Goal: Task Accomplishment & Management: Complete application form

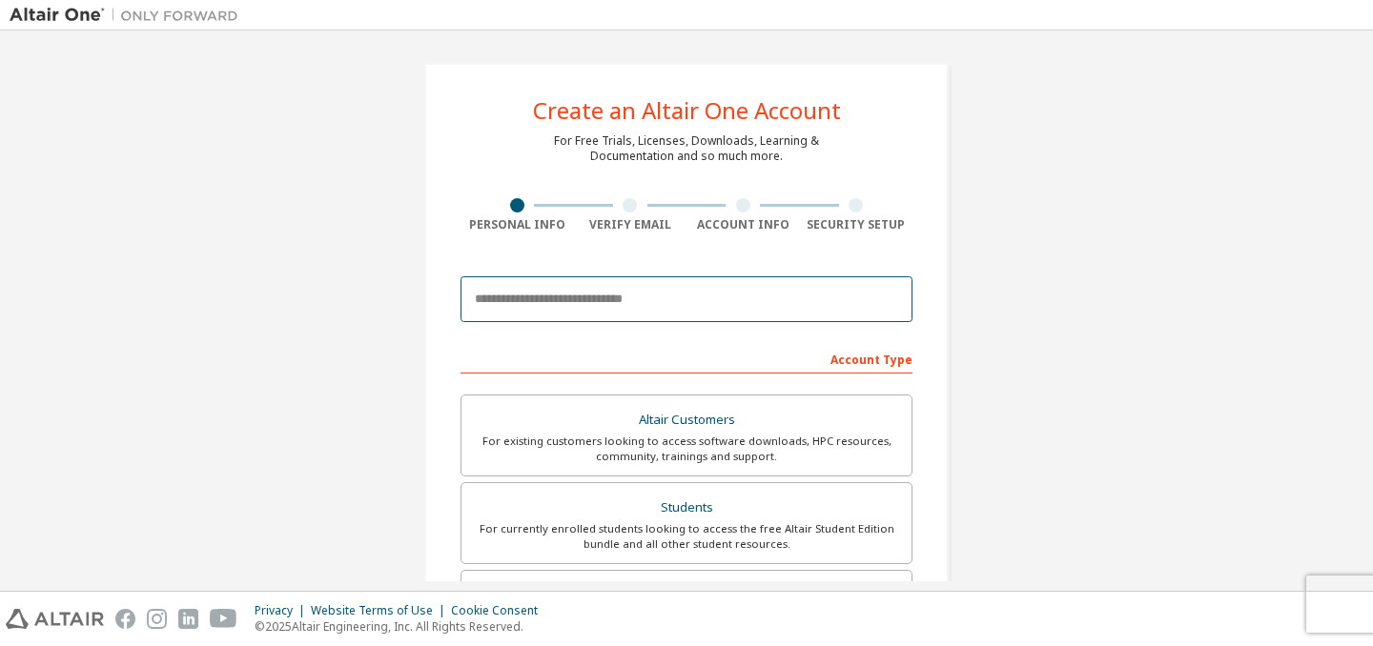
click at [597, 314] on input "email" at bounding box center [686, 299] width 452 height 46
click at [650, 298] on input "email" at bounding box center [686, 299] width 452 height 46
type input "**********"
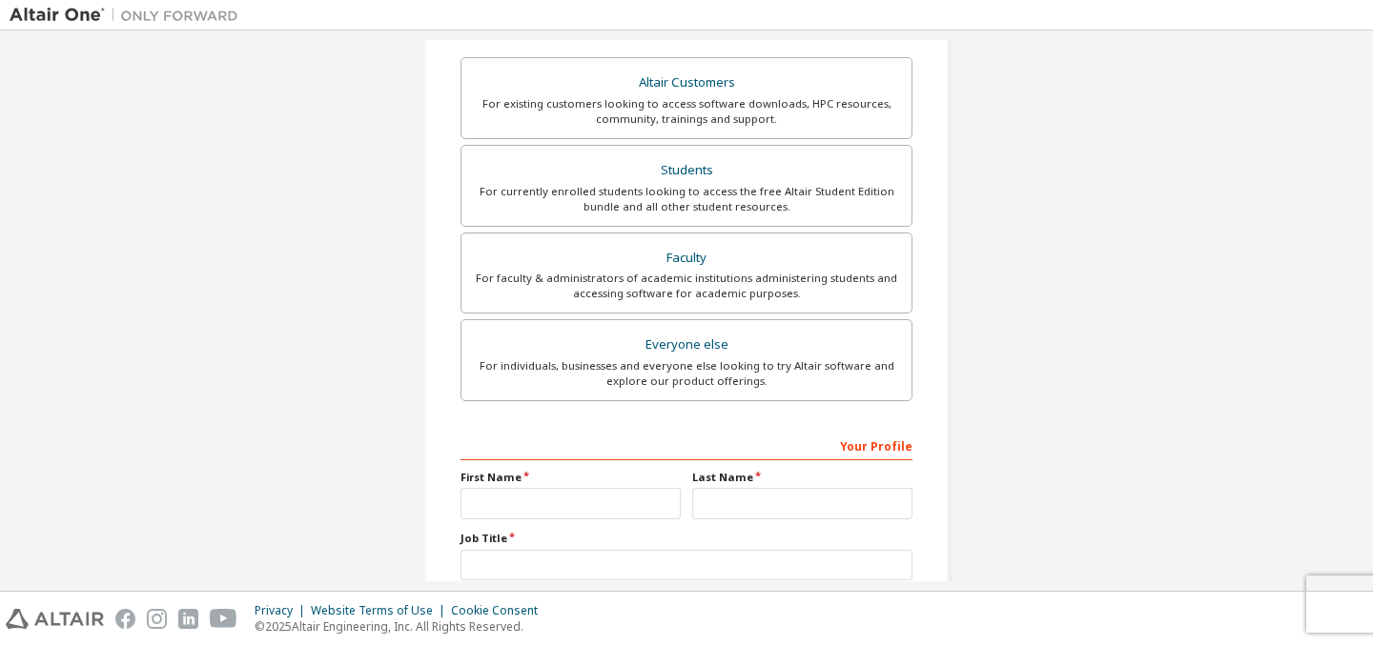
scroll to position [336, 0]
click at [697, 160] on div "Students" at bounding box center [686, 171] width 427 height 27
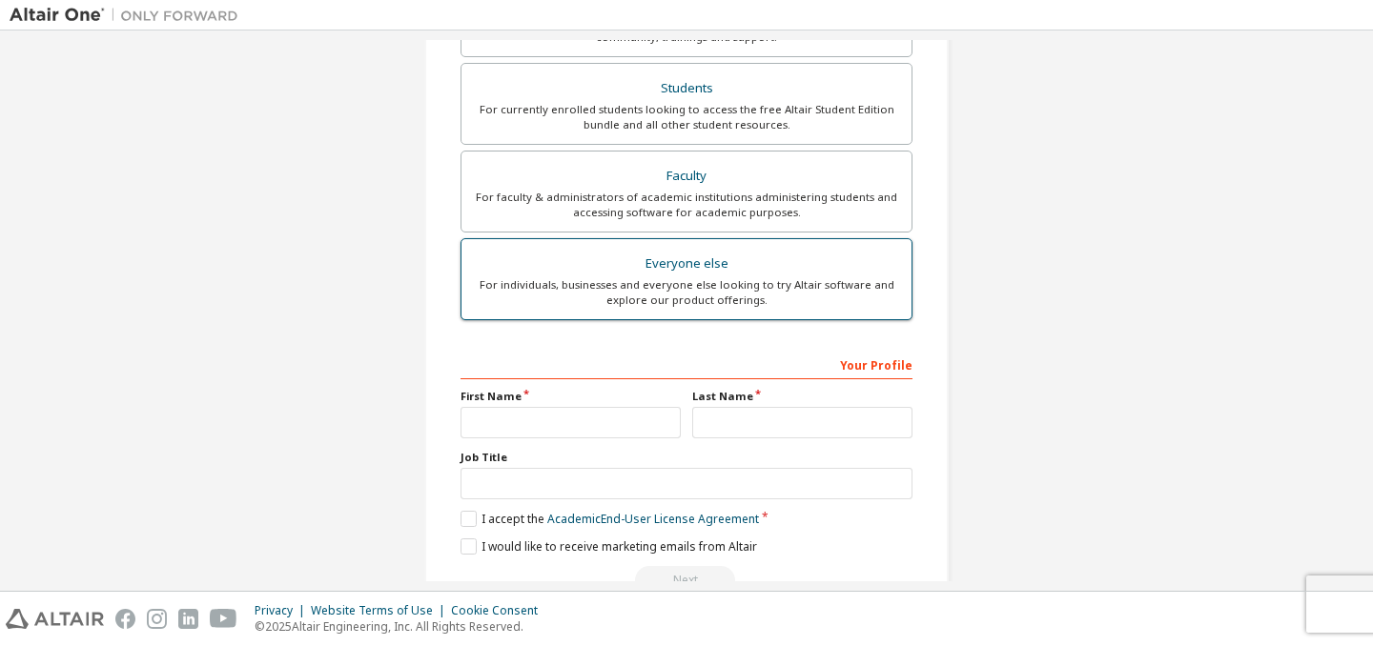
scroll to position [470, 0]
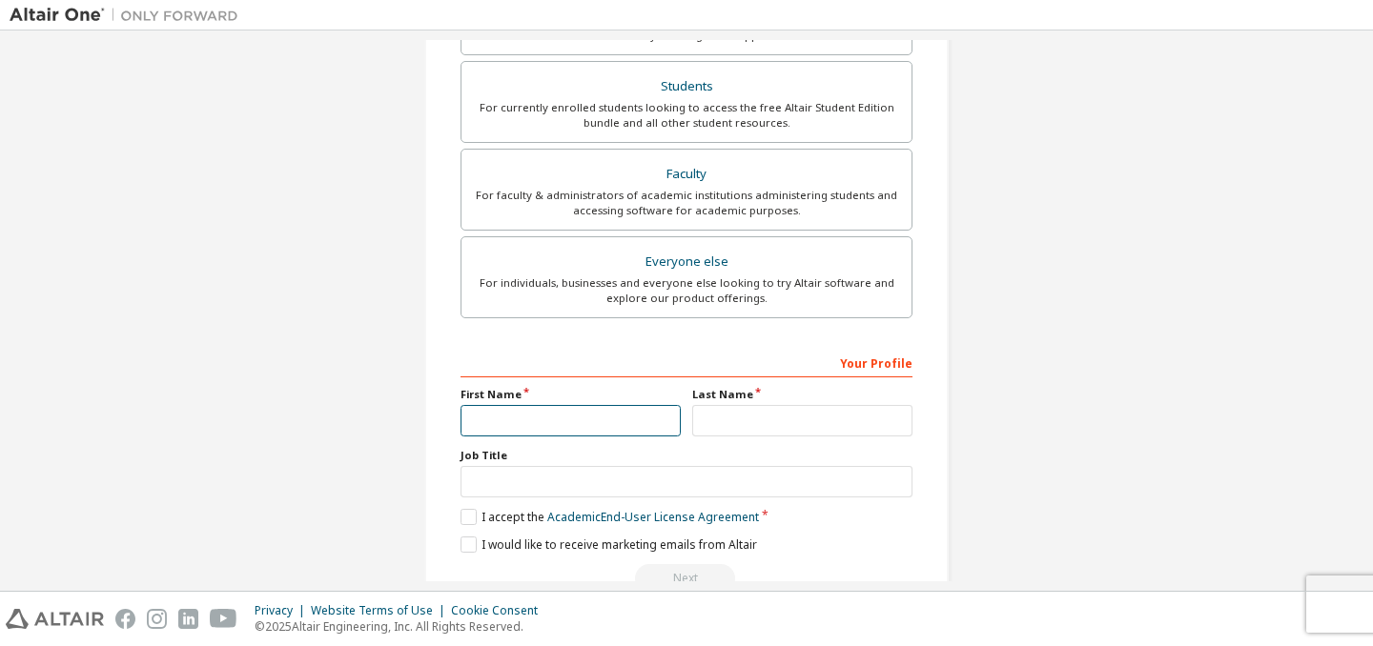
click at [602, 419] on input "text" at bounding box center [570, 420] width 220 height 31
type input "*******"
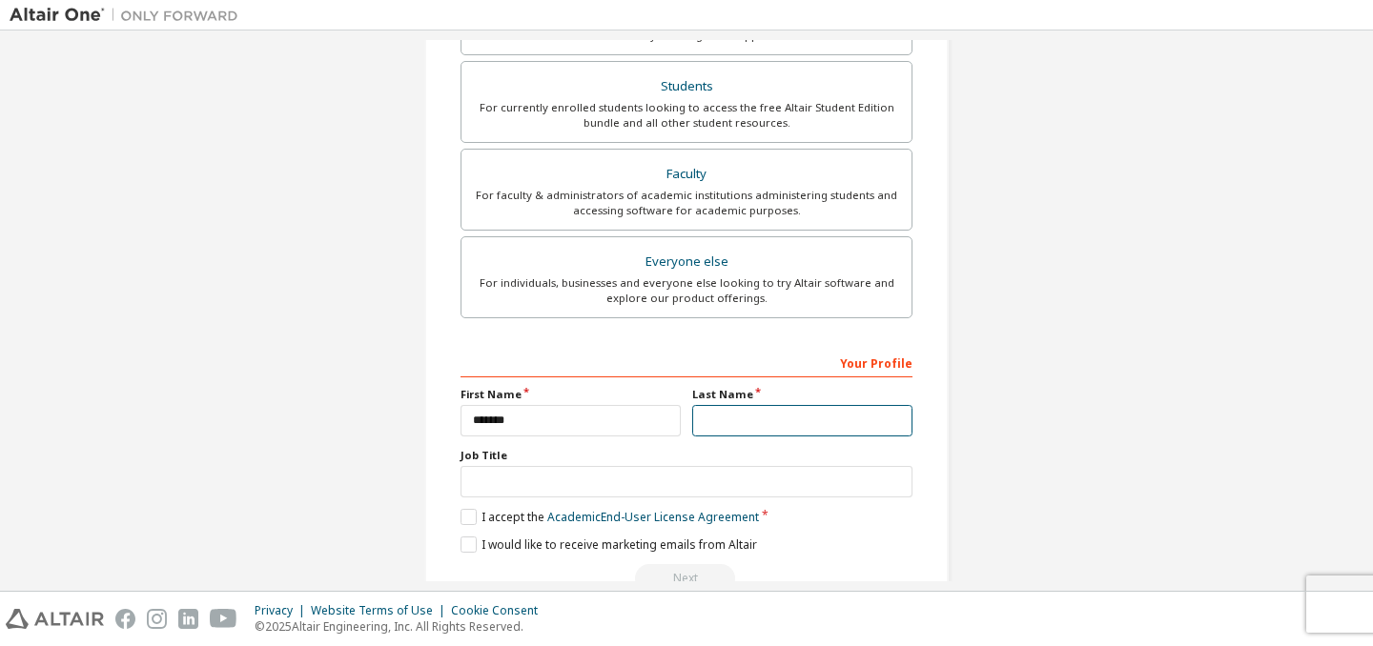
type input "**********"
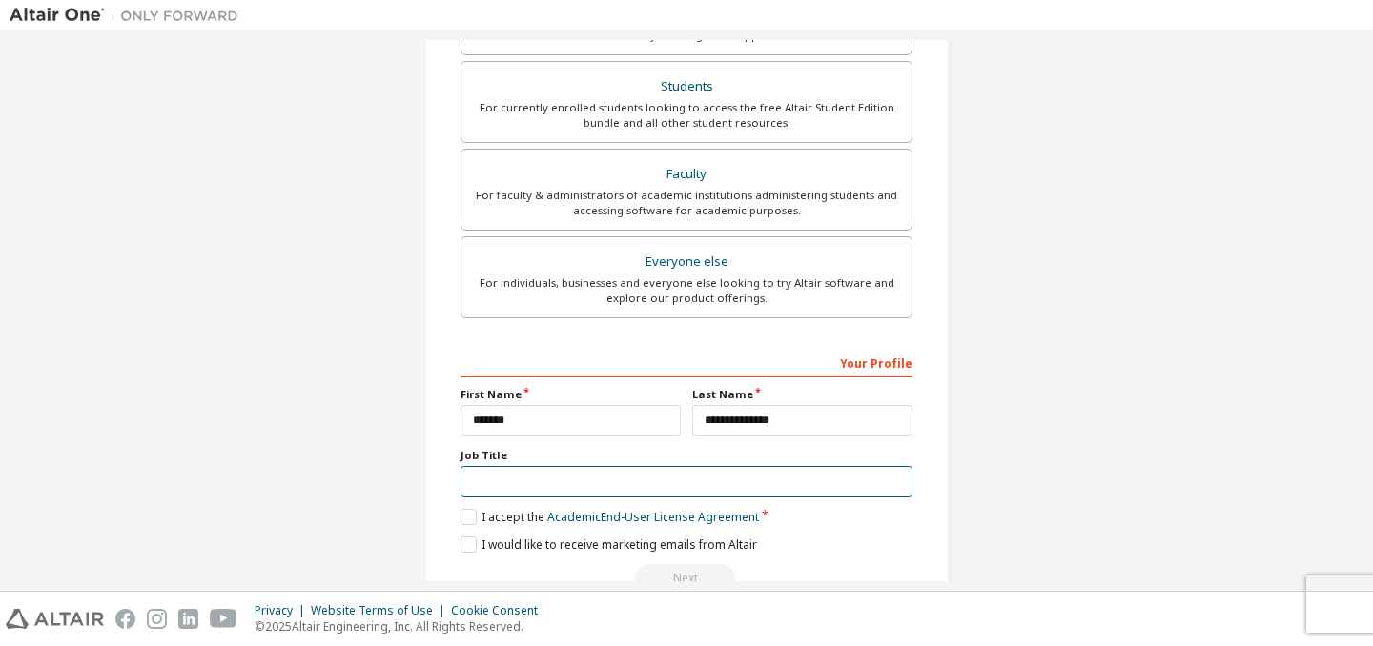
click at [594, 483] on input "text" at bounding box center [686, 481] width 452 height 31
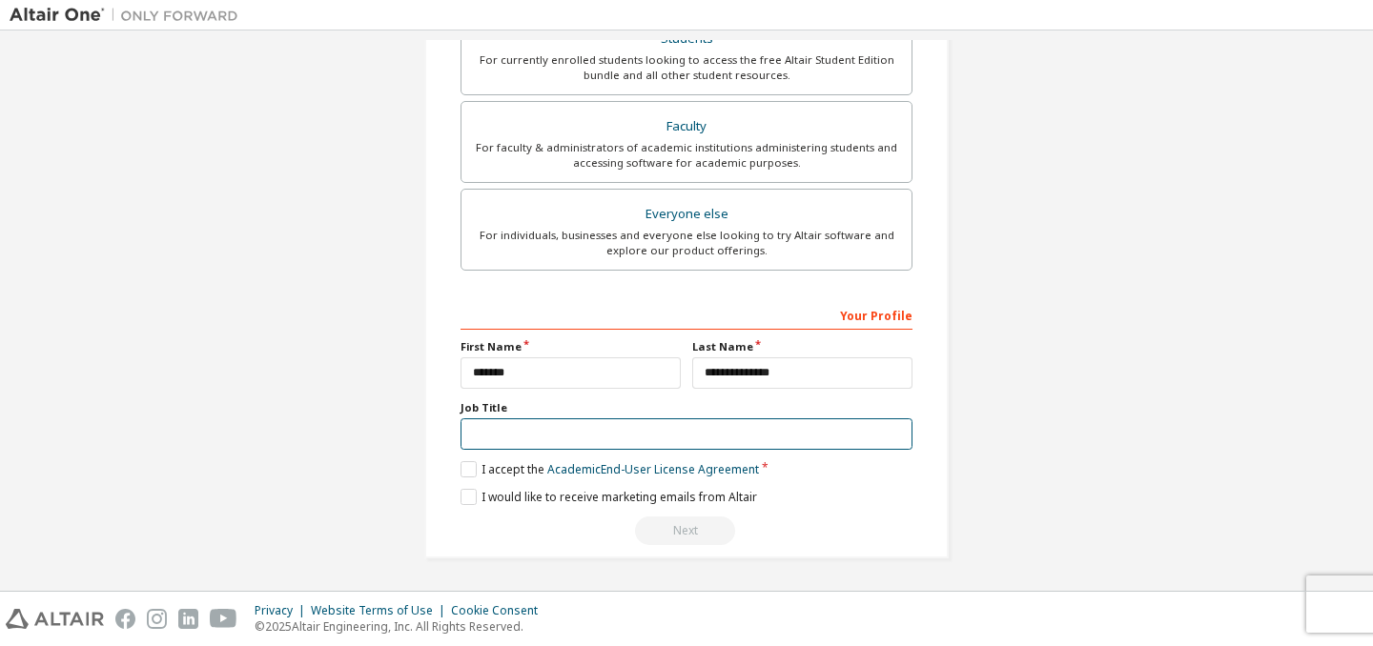
scroll to position [468, 0]
click at [460, 472] on label "I accept the Academic End-User License Agreement" at bounding box center [609, 469] width 298 height 16
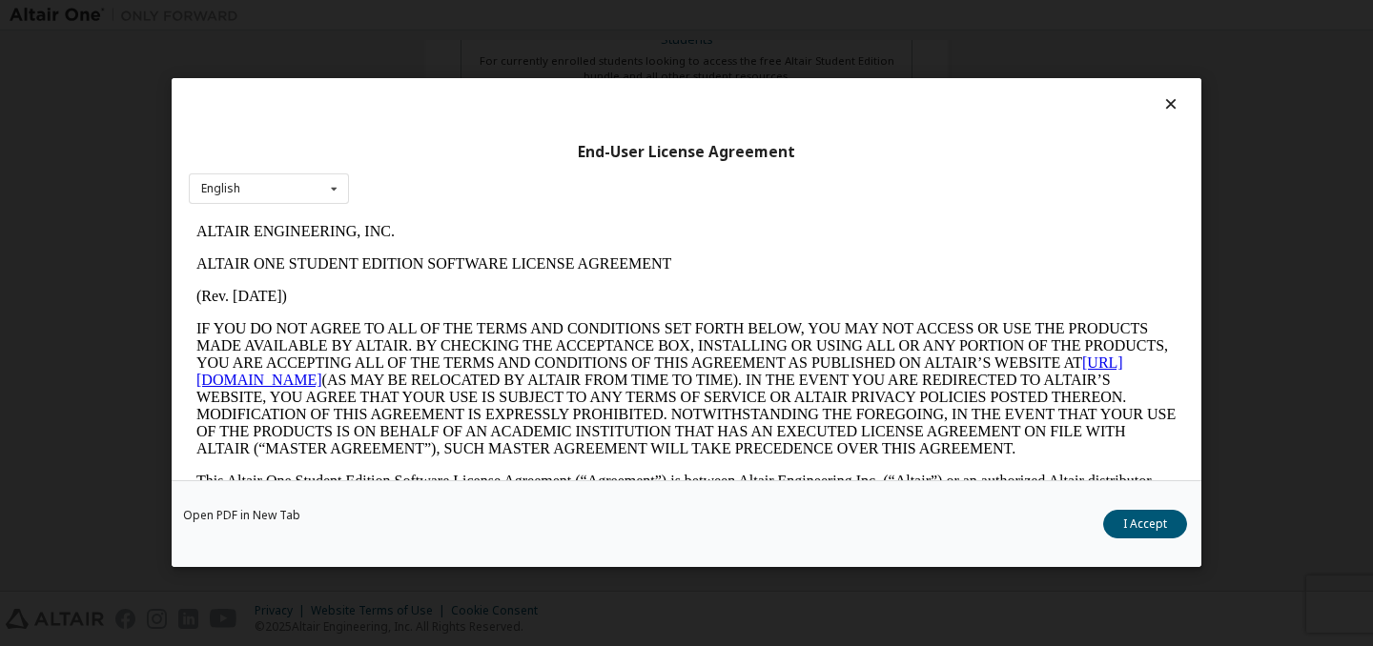
scroll to position [0, 0]
click at [1151, 532] on button "I Accept" at bounding box center [1145, 525] width 84 height 29
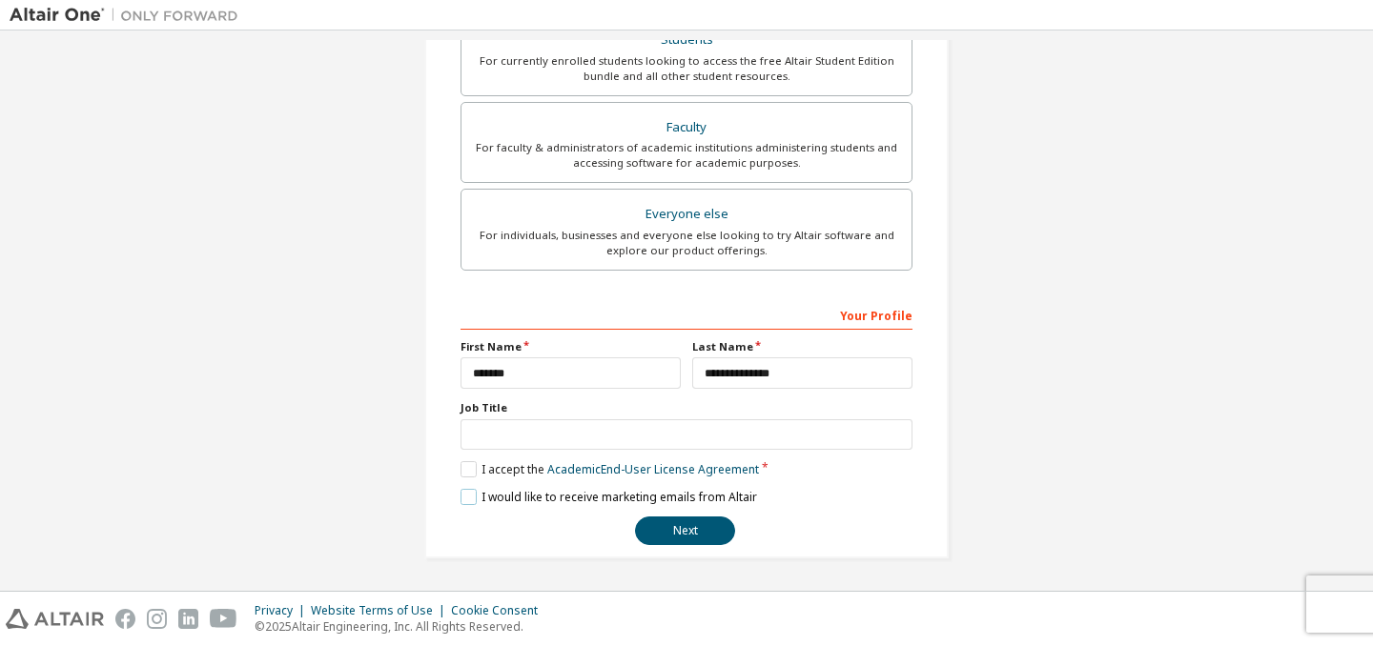
click at [470, 498] on label "I would like to receive marketing emails from Altair" at bounding box center [608, 497] width 296 height 16
click at [703, 536] on button "Next" at bounding box center [685, 531] width 100 height 29
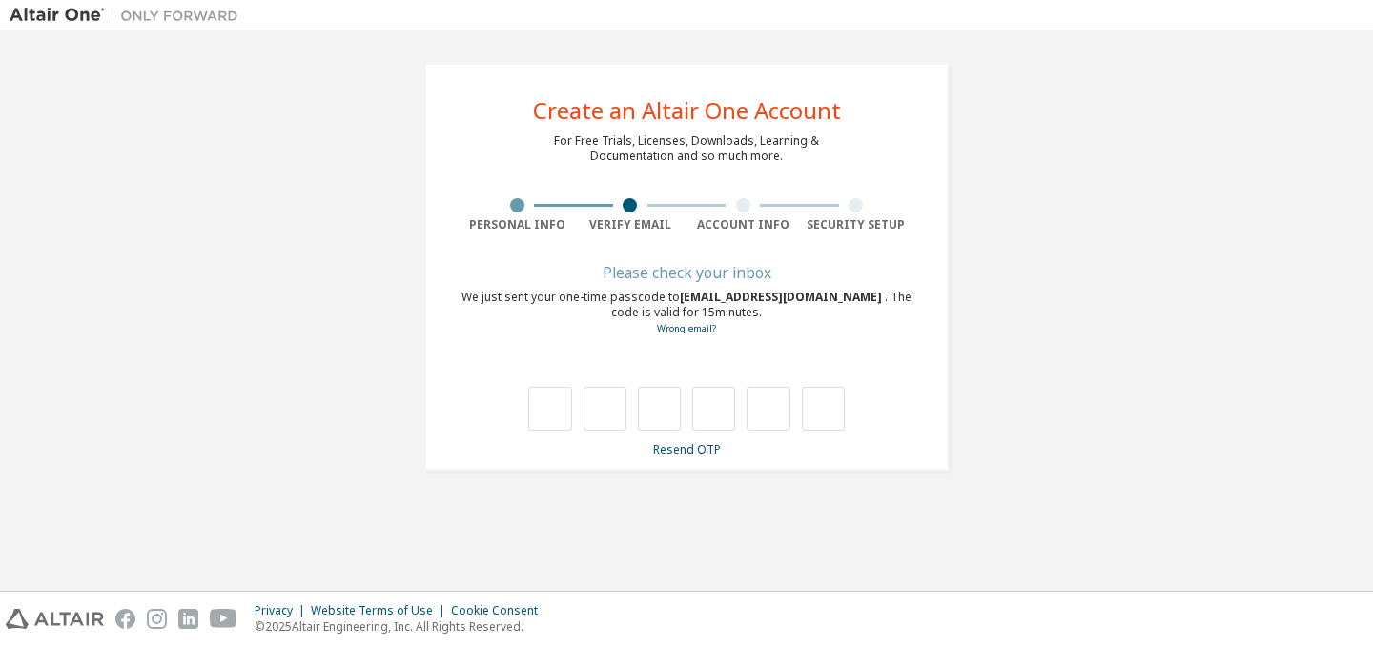
click at [540, 438] on div "Please check your inbox We just sent your one-time passcode to [EMAIL_ADDRESS][…" at bounding box center [686, 362] width 452 height 191
click at [546, 411] on input "text" at bounding box center [549, 409] width 43 height 44
type input "*"
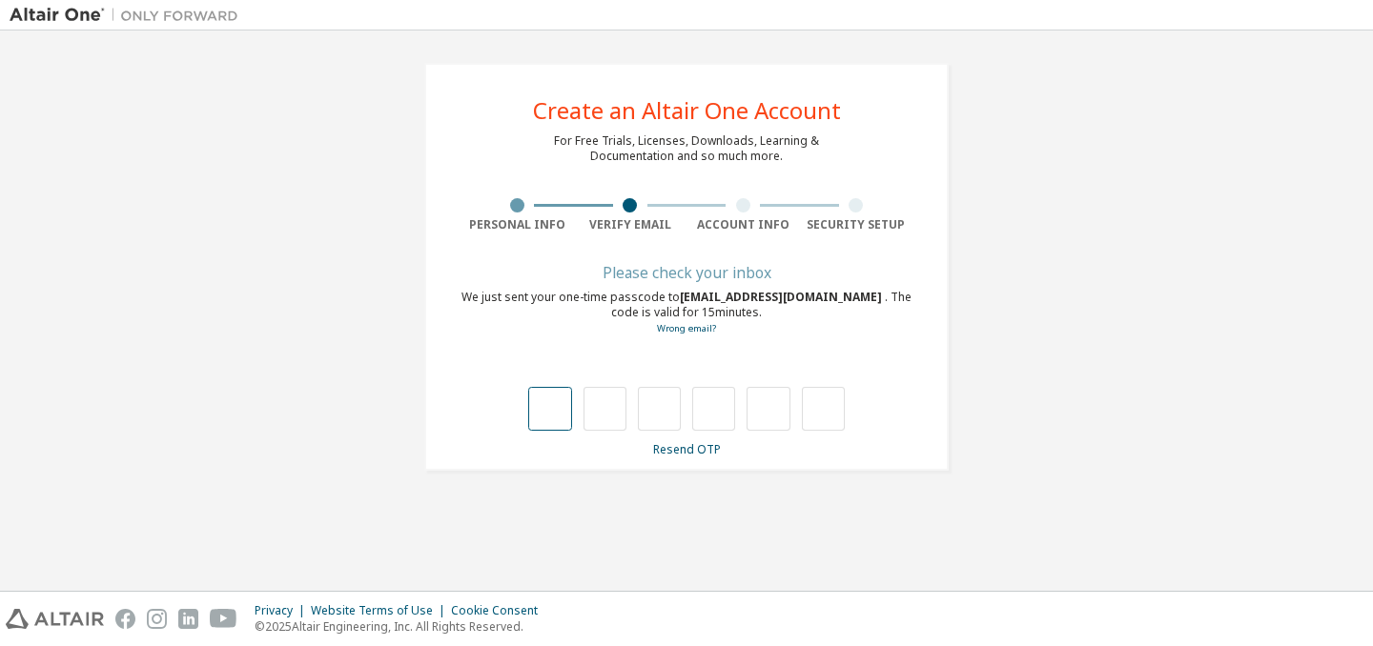
type input "*"
